Goal: Task Accomplishment & Management: Complete application form

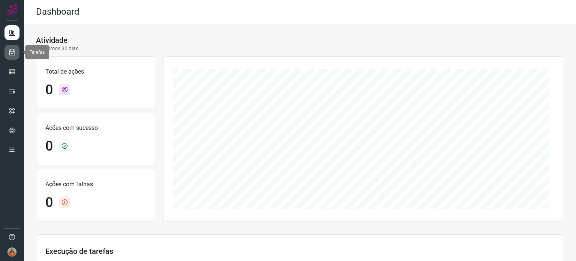
click at [14, 53] on icon at bounding box center [12, 52] width 8 height 8
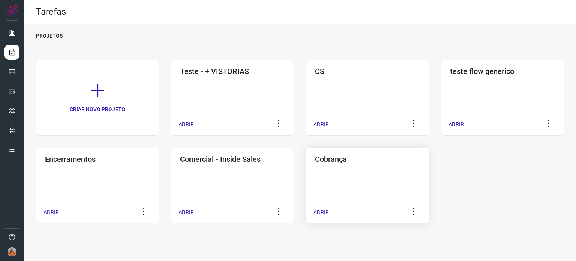
click at [368, 174] on div "Cobrança ABRIR" at bounding box center [367, 185] width 123 height 76
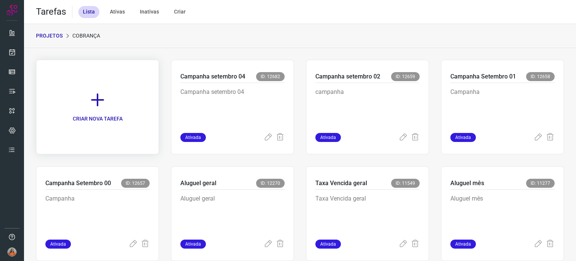
click at [98, 99] on icon at bounding box center [97, 100] width 17 height 17
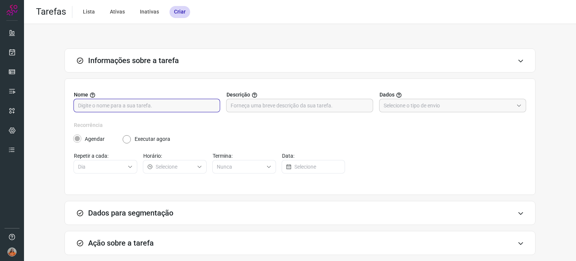
click at [136, 103] on input "text" at bounding box center [147, 105] width 138 height 13
type input "Campanha"
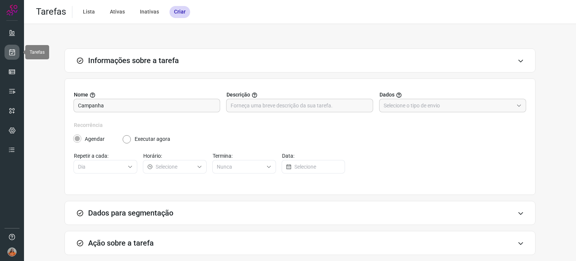
click at [13, 55] on icon at bounding box center [12, 52] width 8 height 8
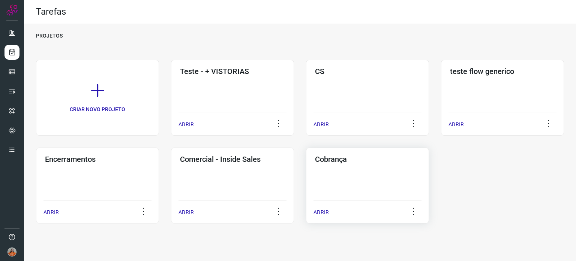
click at [389, 188] on div "Cobrança ABRIR" at bounding box center [367, 185] width 123 height 76
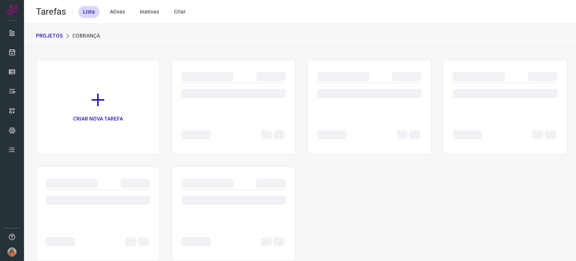
click at [389, 188] on div "CRIAR NOVA TAREFA" at bounding box center [300, 160] width 528 height 201
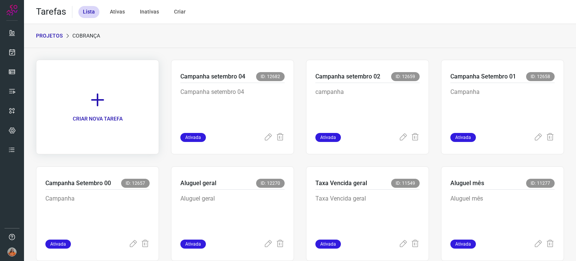
click at [122, 115] on p "CRIAR NOVA TAREFA" at bounding box center [98, 119] width 50 height 8
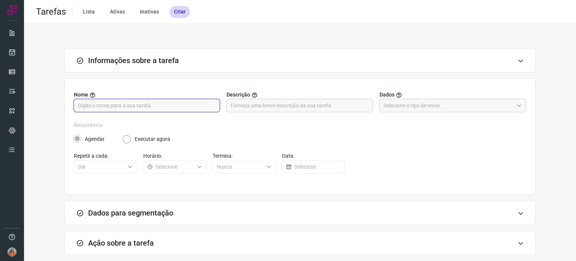
click at [128, 108] on input "text" at bounding box center [147, 105] width 138 height 13
type input "Campanha setembro 05"
paste input "Campanha setembro 05"
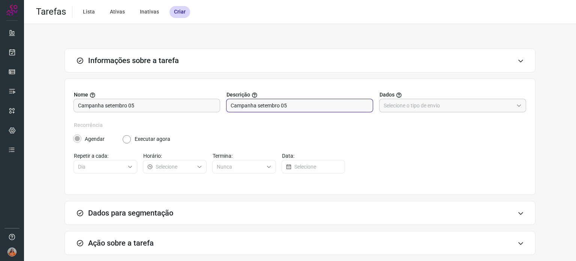
type input "Campanha setembro 05"
click at [404, 110] on input "text" at bounding box center [449, 105] width 130 height 13
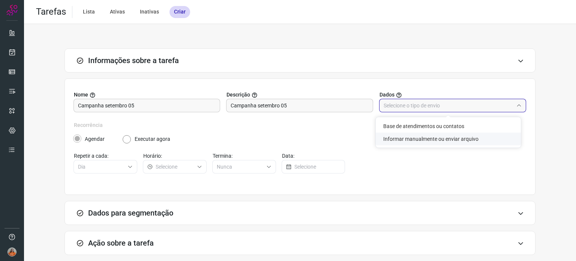
click at [404, 138] on li "Informar manualmente ou enviar arquivo" at bounding box center [448, 138] width 145 height 13
type input "Informar manualmente ou enviar arquivo"
radio input "false"
radio input "true"
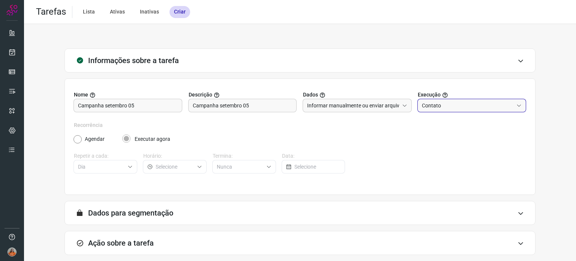
click at [444, 107] on input "Contato" at bounding box center [468, 105] width 92 height 13
click at [352, 108] on input "Informar manualmente ou enviar arquivo" at bounding box center [353, 105] width 92 height 13
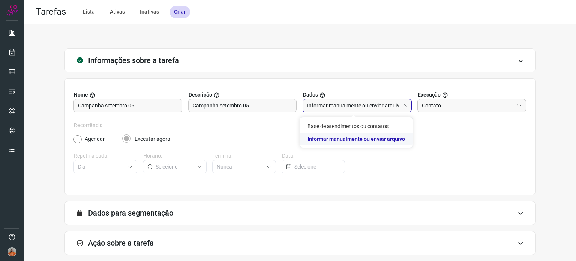
click at [352, 108] on input "Informar manualmente ou enviar arquivo" at bounding box center [353, 105] width 92 height 13
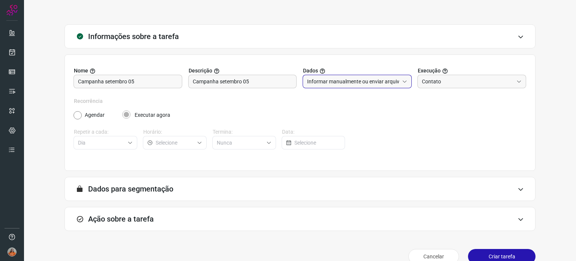
scroll to position [37, 0]
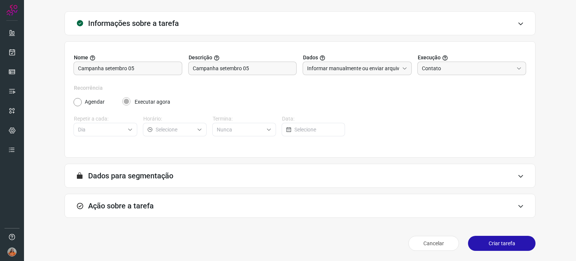
click at [230, 209] on div "Ação sobre a tarefa" at bounding box center [300, 206] width 471 height 24
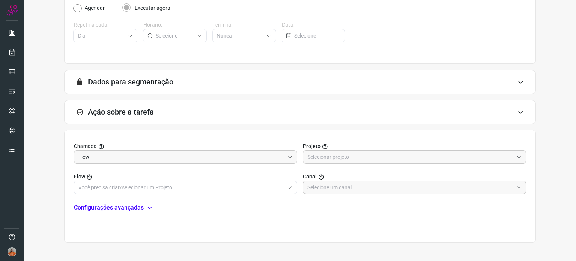
scroll to position [156, 0]
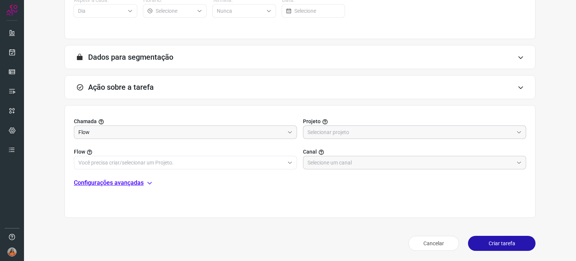
click at [348, 132] on input "text" at bounding box center [411, 132] width 206 height 13
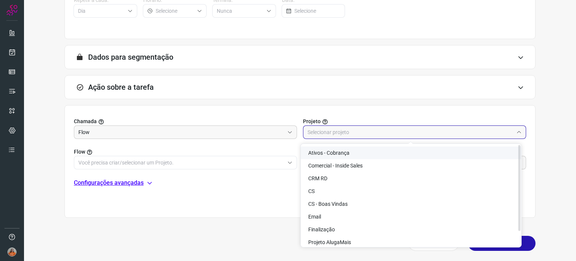
click at [346, 151] on span "Ativos - Cobrança" at bounding box center [328, 153] width 41 height 6
type input "Ativos - Cobrança"
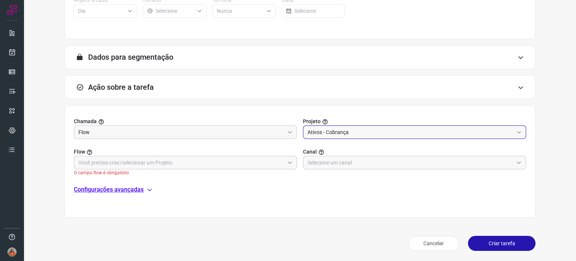
click at [141, 165] on input "text" at bounding box center [181, 162] width 206 height 13
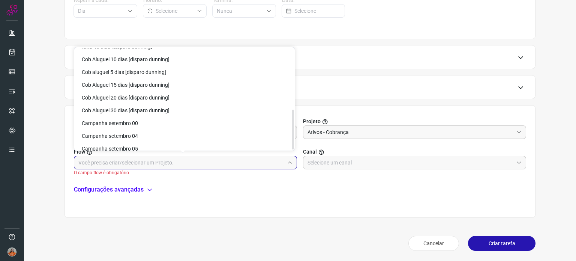
scroll to position [156, 0]
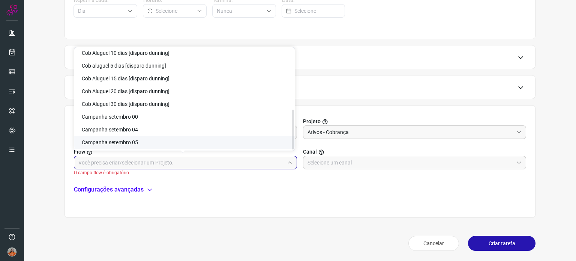
click at [137, 142] on span "Campanha setembro 05" at bounding box center [110, 142] width 56 height 6
type input "Campanha setembro 05"
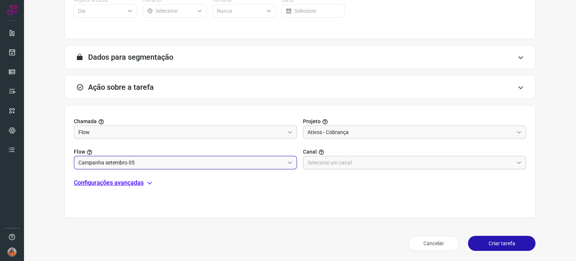
click at [345, 164] on input "text" at bounding box center [411, 162] width 206 height 13
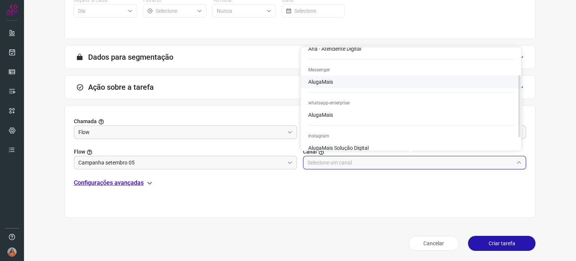
scroll to position [63, 0]
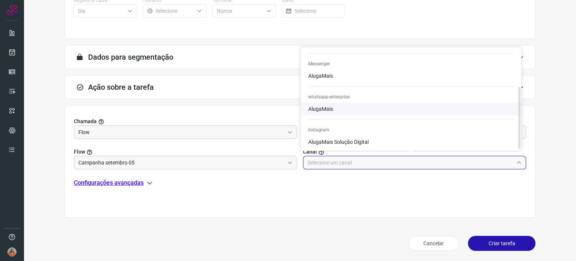
click at [348, 107] on li "AlugaMais" at bounding box center [411, 108] width 221 height 13
type input "AlugaMais"
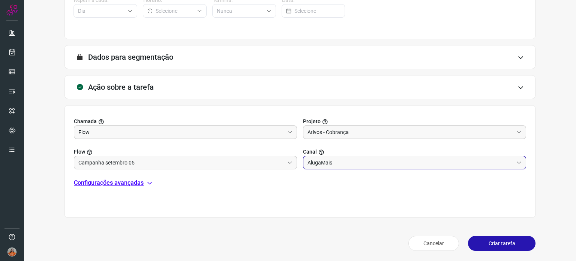
click at [129, 183] on p "Configurações avançadas" at bounding box center [109, 182] width 70 height 9
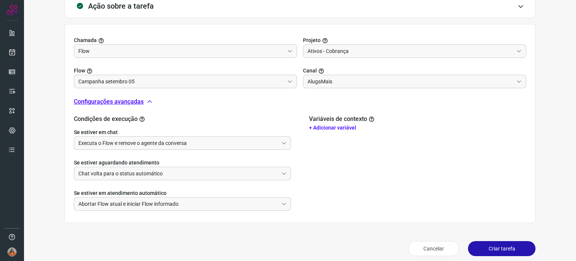
scroll to position [242, 0]
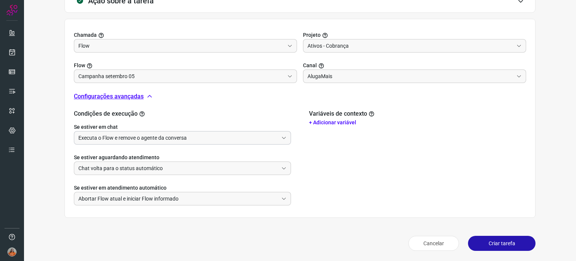
click at [171, 138] on input "Executa o Flow e remove o agente da conversa" at bounding box center [178, 137] width 200 height 13
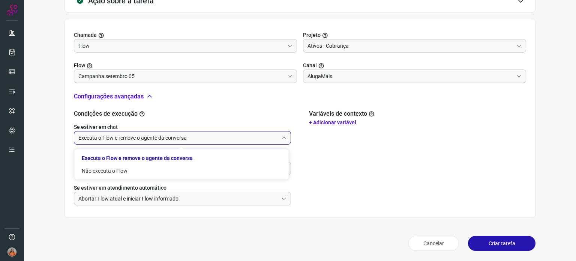
click at [171, 138] on input "Executa o Flow e remove o agente da conversa" at bounding box center [178, 137] width 200 height 13
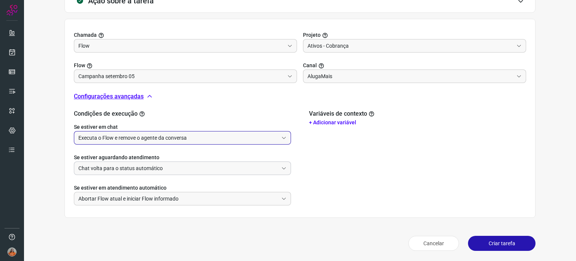
click at [150, 168] on input "Chat volta para o status automático" at bounding box center [178, 168] width 200 height 13
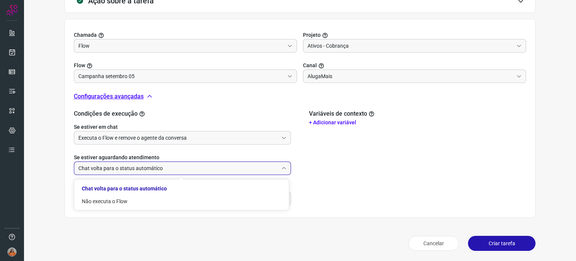
click at [150, 168] on input "Chat volta para o status automático" at bounding box center [178, 168] width 200 height 13
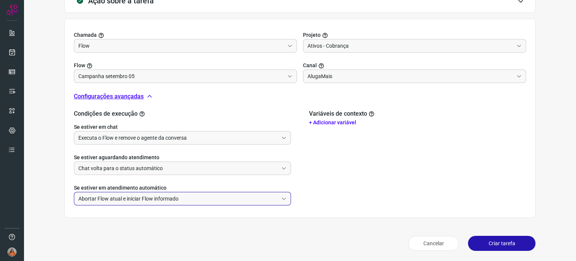
click at [145, 198] on input "Abortar Flow atual e iniciar Flow informado" at bounding box center [178, 198] width 200 height 13
click at [168, 201] on input "Abortar Flow atual e iniciar Flow informado" at bounding box center [178, 198] width 200 height 13
click at [166, 167] on input "Chat volta para o status automático" at bounding box center [178, 168] width 200 height 13
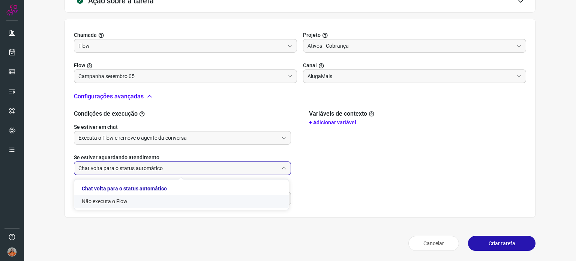
click at [123, 200] on li "Não executa o Flow" at bounding box center [181, 201] width 215 height 13
type input "Não executa o Flow"
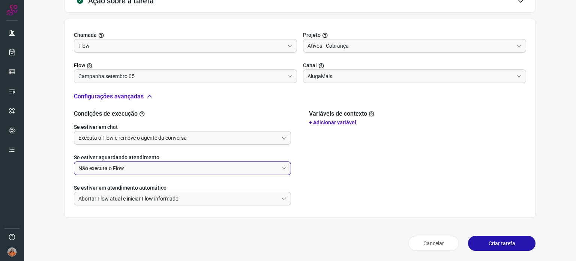
click at [183, 138] on input "Executa o Flow e remove o agente da conversa" at bounding box center [178, 137] width 200 height 13
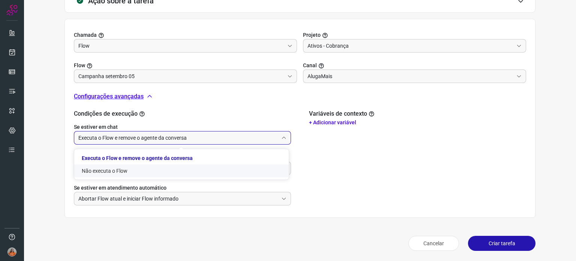
click at [141, 167] on li "Não executa o Flow" at bounding box center [181, 170] width 215 height 13
type input "Não executa o Flow"
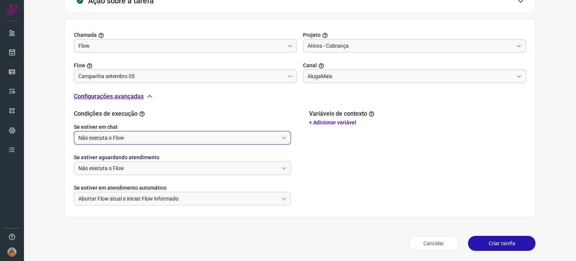
click at [346, 122] on p "+ Adicionar variável" at bounding box center [417, 123] width 217 height 8
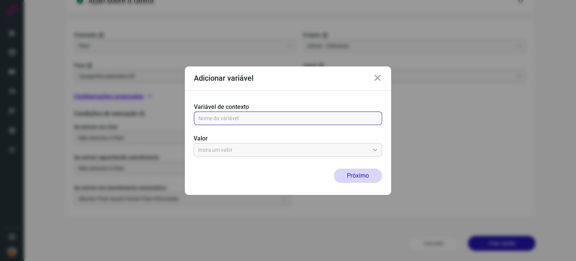
click at [344, 116] on input "text" at bounding box center [287, 118] width 179 height 13
click at [380, 76] on icon at bounding box center [377, 78] width 9 height 9
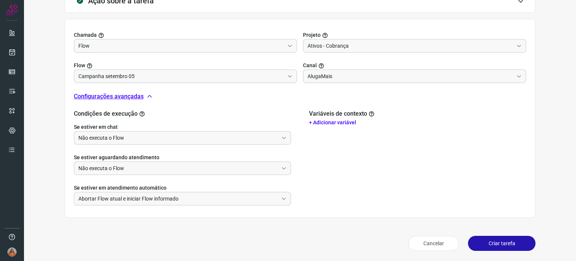
click at [489, 241] on button "Criar tarefa" at bounding box center [502, 243] width 68 height 15
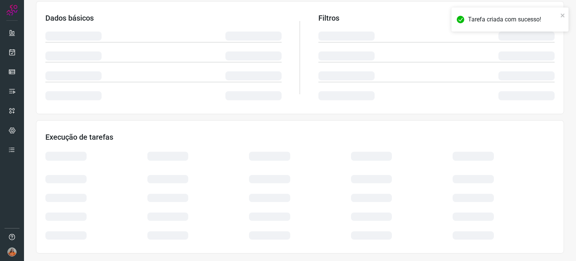
scroll to position [126, 0]
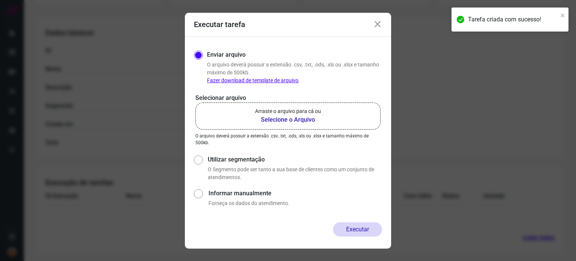
click at [297, 122] on b "Selecione o Arquivo" at bounding box center [288, 119] width 66 height 9
click at [0, 0] on input "Arraste o arquivo para cá ou Selecione o Arquivo" at bounding box center [0, 0] width 0 height 0
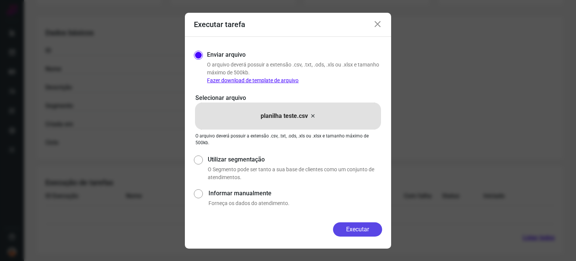
click at [356, 232] on button "Executar" at bounding box center [357, 229] width 49 height 14
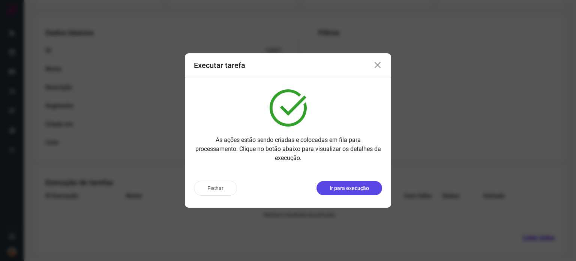
click at [352, 189] on p "Ir para execução" at bounding box center [349, 188] width 39 height 8
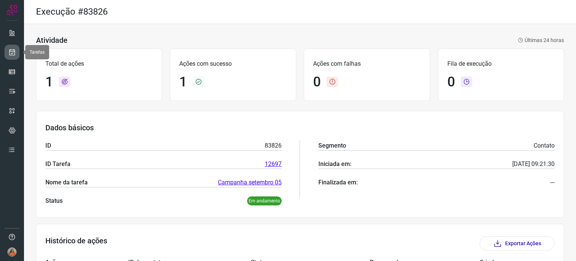
click at [11, 50] on icon at bounding box center [12, 52] width 8 height 8
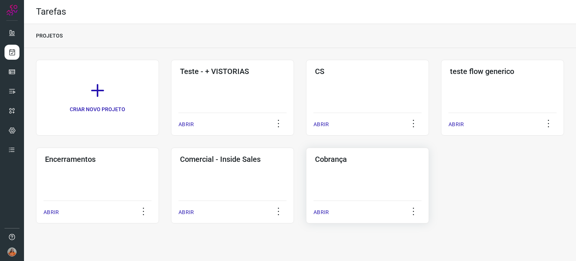
click at [392, 193] on div "Cobrança ABRIR" at bounding box center [367, 185] width 123 height 76
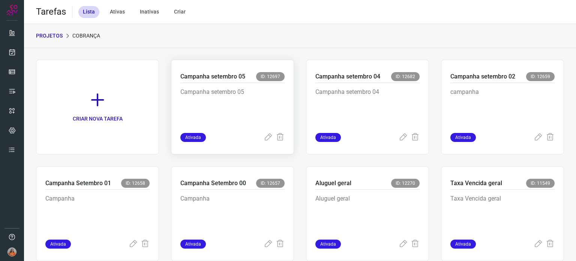
click at [228, 116] on p "Campanha setembro 05" at bounding box center [232, 106] width 104 height 38
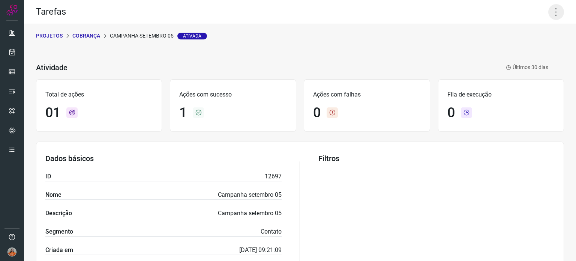
click at [554, 13] on icon at bounding box center [556, 12] width 16 height 16
click at [525, 47] on li "Executar" at bounding box center [524, 49] width 68 height 12
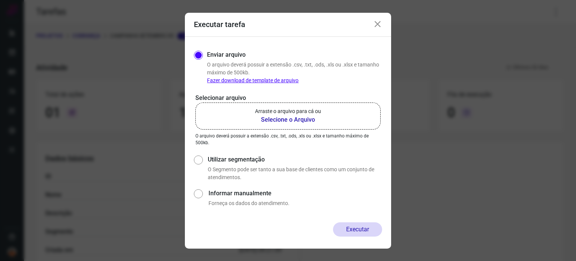
click at [287, 118] on b "Selecione o Arquivo" at bounding box center [288, 119] width 66 height 9
click at [0, 0] on input "Arraste o arquivo para cá ou Selecione o Arquivo" at bounding box center [0, 0] width 0 height 0
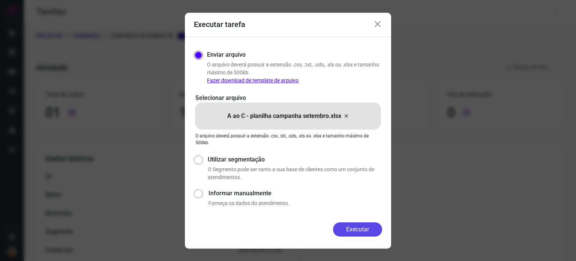
click at [358, 230] on button "Executar" at bounding box center [357, 229] width 49 height 14
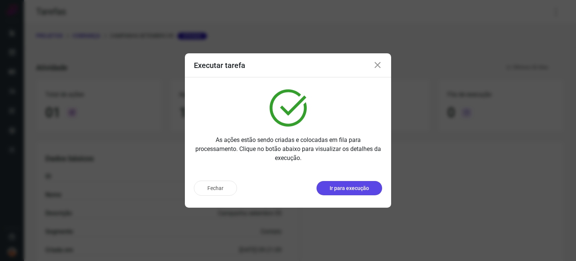
click at [355, 192] on button "Ir para execução" at bounding box center [350, 188] width 66 height 14
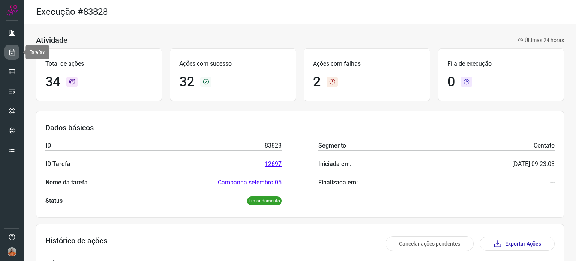
click at [11, 55] on icon at bounding box center [12, 52] width 8 height 8
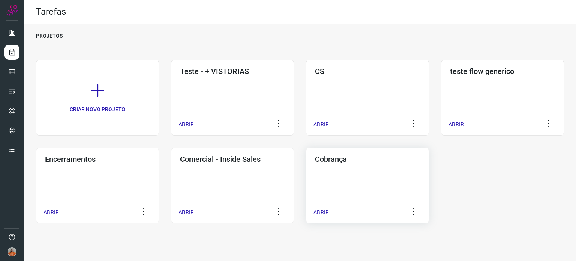
click at [387, 173] on div "Cobrança ABRIR" at bounding box center [367, 185] width 123 height 76
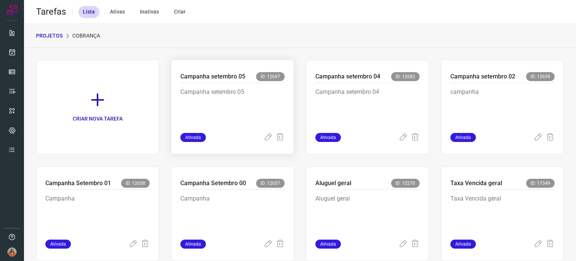
click at [257, 103] on p "Campanha setembro 05" at bounding box center [232, 106] width 104 height 38
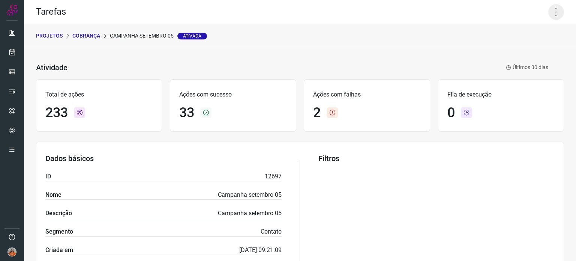
click at [552, 11] on icon at bounding box center [556, 12] width 16 height 16
click at [527, 47] on li "Executar" at bounding box center [524, 49] width 68 height 12
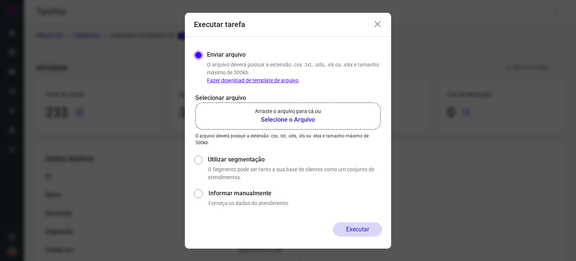
click at [273, 121] on b "Selecione o Arquivo" at bounding box center [288, 119] width 66 height 9
click at [0, 0] on input "Arraste o arquivo para cá ou Selecione o Arquivo" at bounding box center [0, 0] width 0 height 0
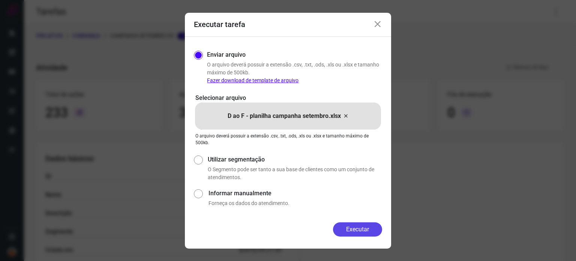
click at [362, 227] on button "Executar" at bounding box center [357, 229] width 49 height 14
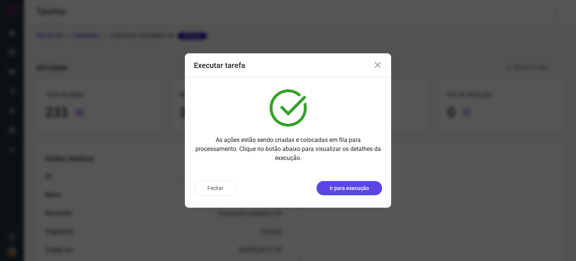
click at [359, 190] on p "Ir para execução" at bounding box center [349, 188] width 39 height 8
